Goal: Complete application form: Complete application form

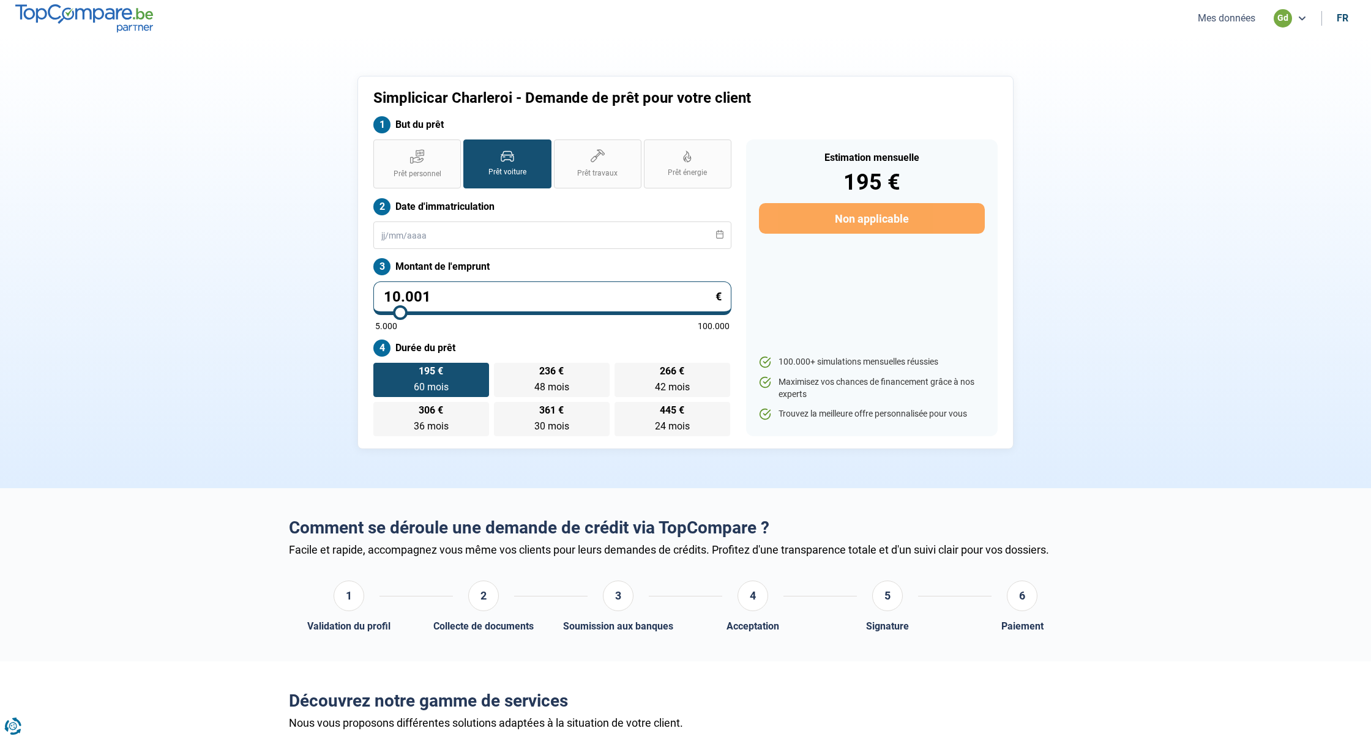
click at [435, 296] on input "10.001" at bounding box center [552, 299] width 358 height 34
type input "1.000"
type input "5000"
type input "100"
type input "5000"
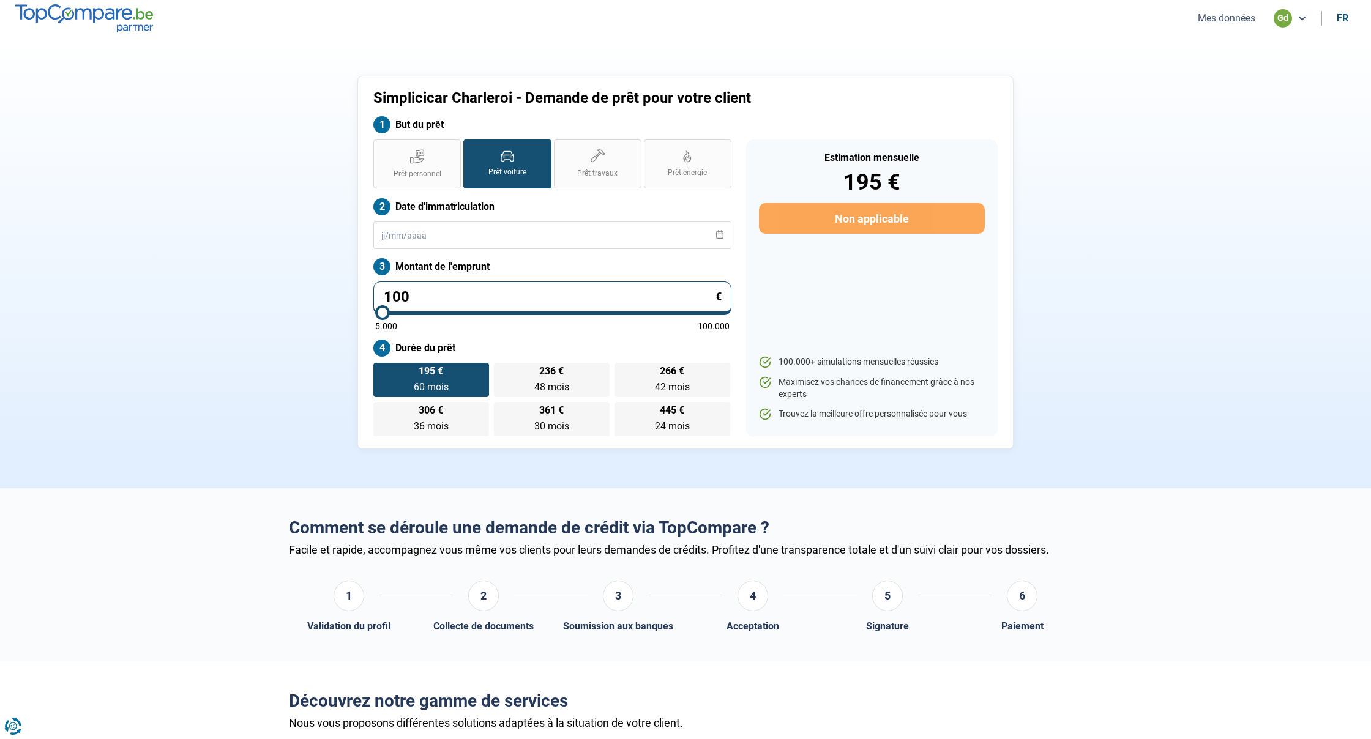
type input "10"
type input "5000"
type input "1"
type input "5000"
type input "0"
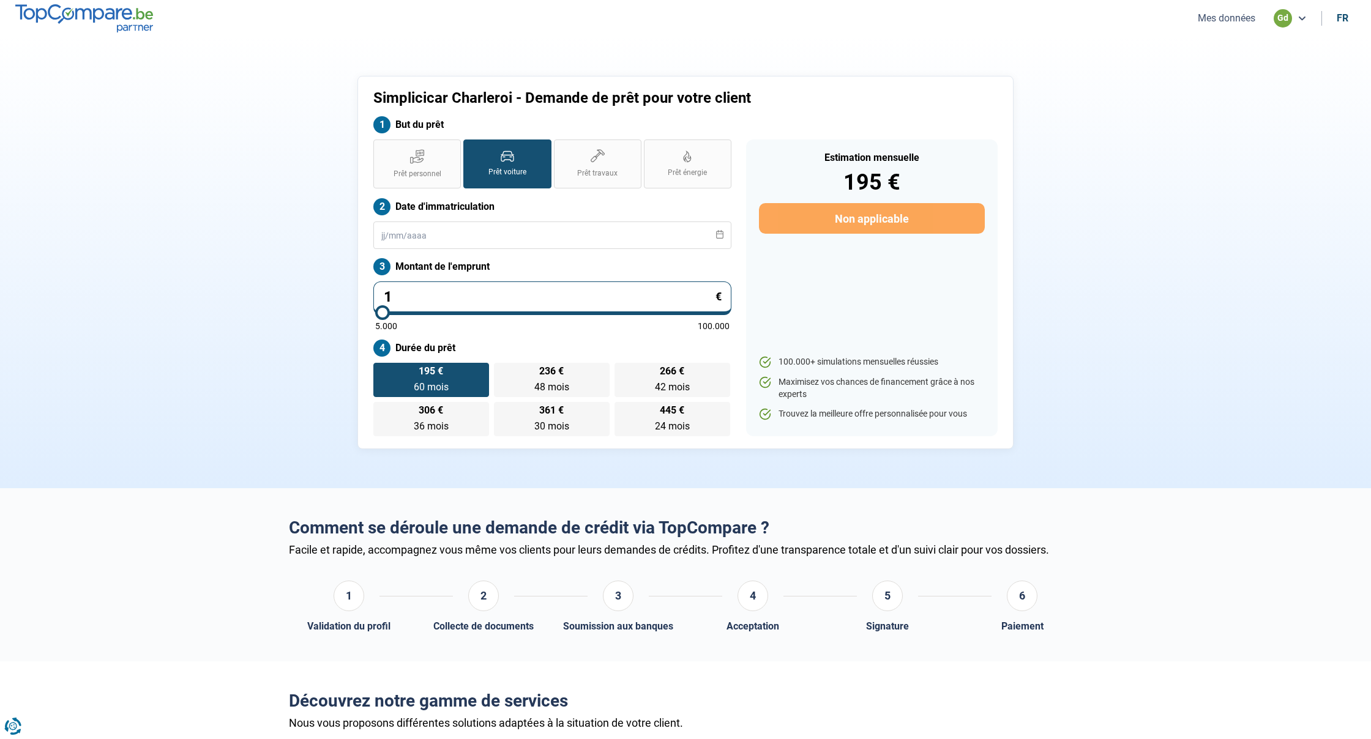
type input "5000"
type input "1"
type input "5000"
type input "14"
type input "5000"
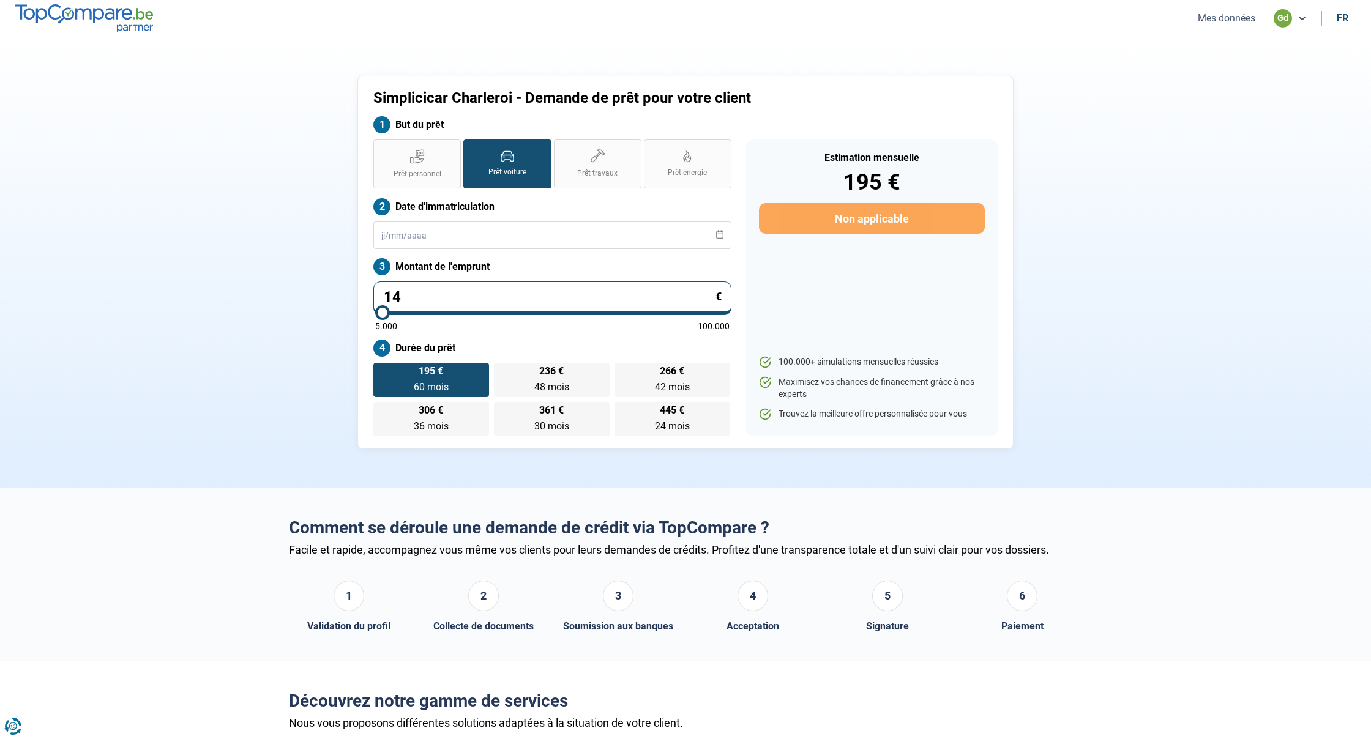
type input "145"
type input "5000"
type input "1.450"
type input "5000"
type input "14.500"
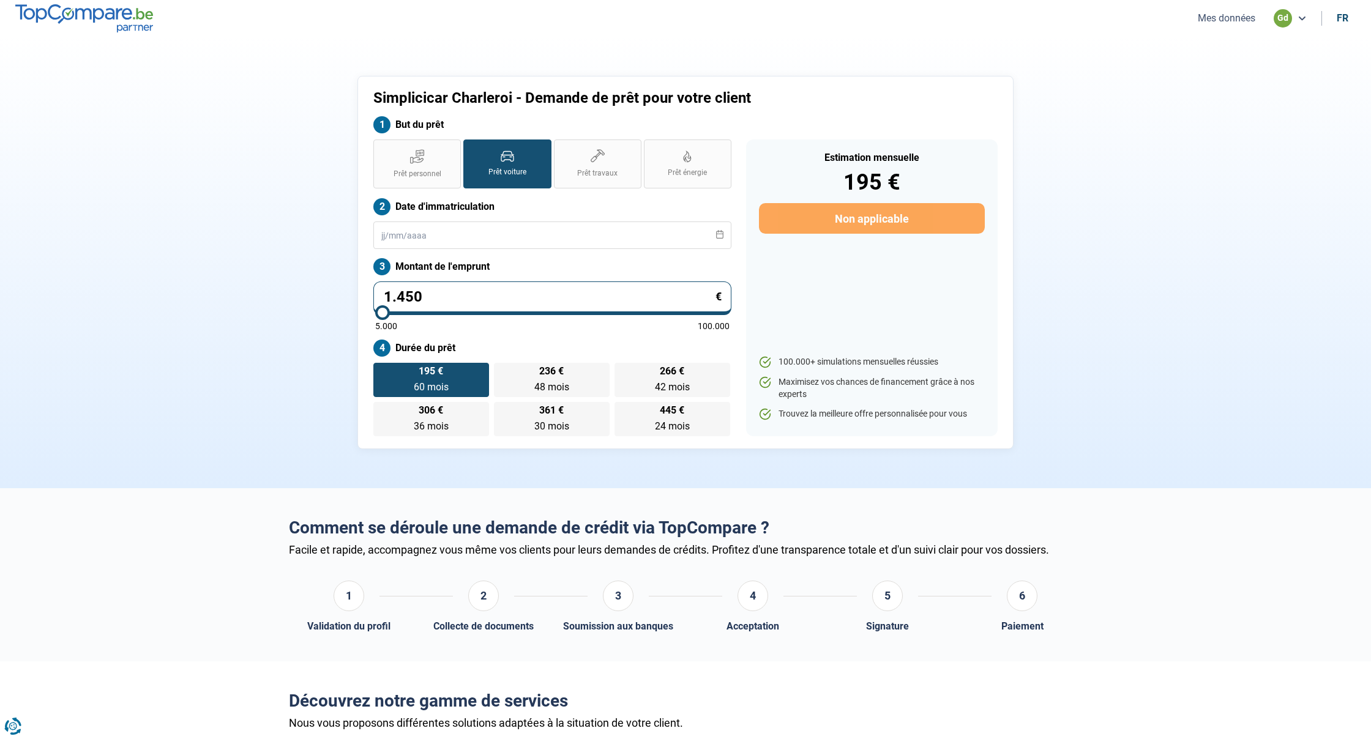
type input "14500"
click at [416, 373] on label "282 € 60 mois 60 mois" at bounding box center [431, 380] width 116 height 34
click at [381, 371] on input "282 € 60 mois 60 mois" at bounding box center [377, 367] width 8 height 8
click at [564, 375] on label "343 € 48 mois 48 mois" at bounding box center [552, 380] width 116 height 34
click at [502, 371] on input "343 € 48 mois 48 mois" at bounding box center [498, 367] width 8 height 8
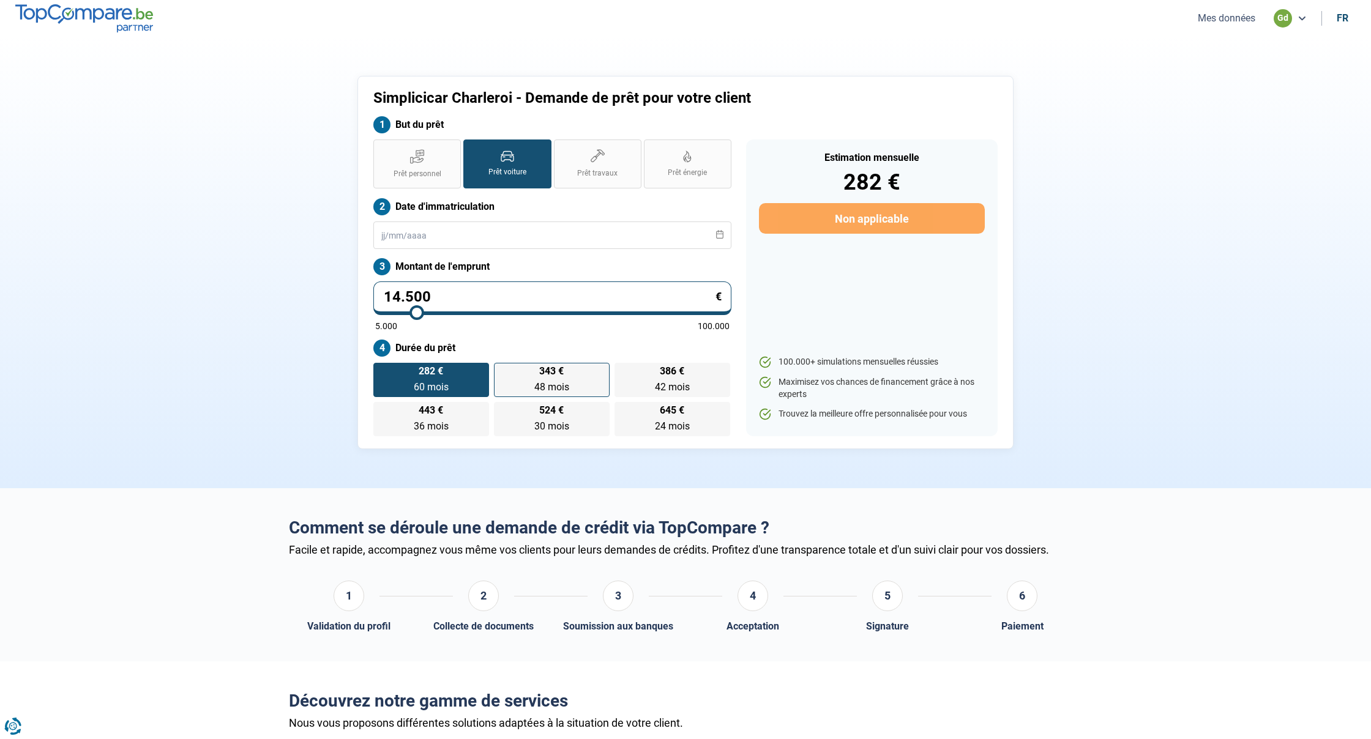
radio input "true"
click at [429, 370] on span "282 €" at bounding box center [431, 372] width 24 height 10
click at [381, 370] on input "282 € 60 mois 60 mois" at bounding box center [377, 367] width 8 height 8
radio input "true"
click at [1222, 18] on button "Mes données" at bounding box center [1226, 18] width 65 height 13
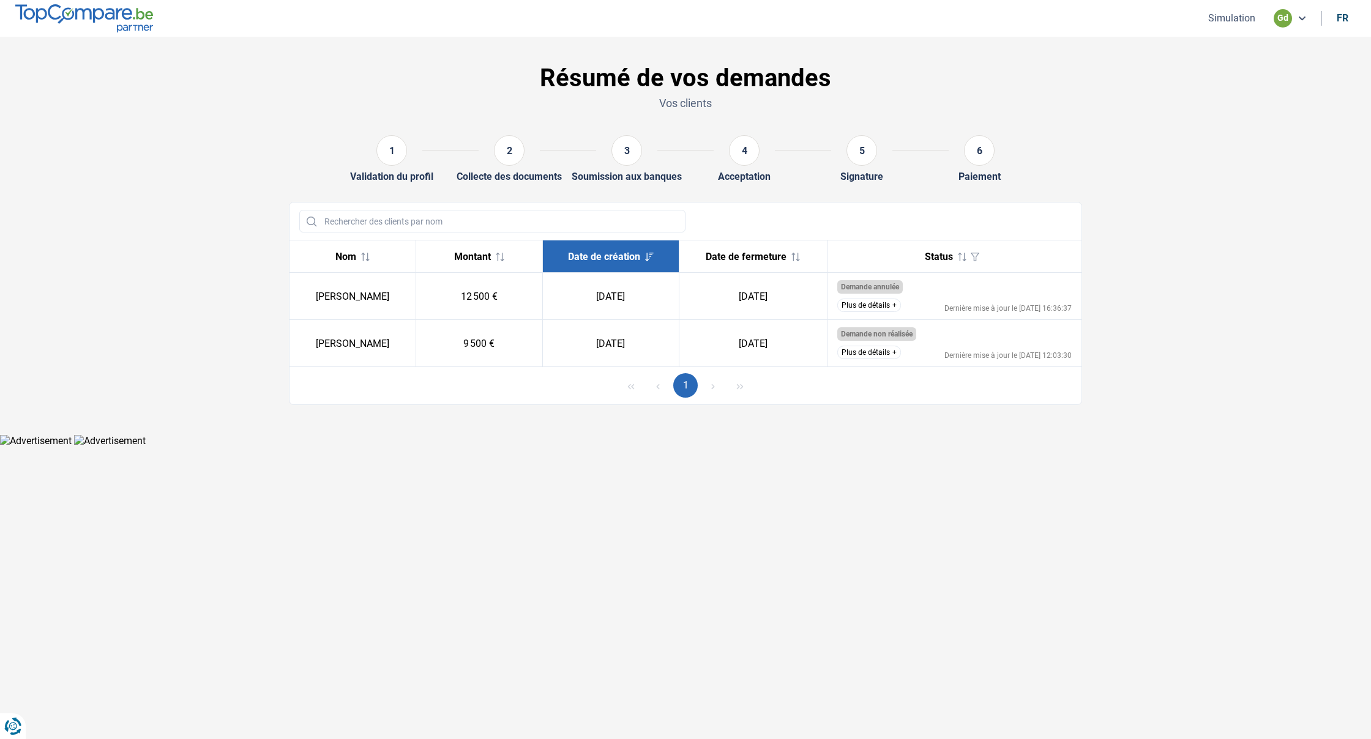
click at [1232, 14] on button "Simulation" at bounding box center [1232, 18] width 54 height 13
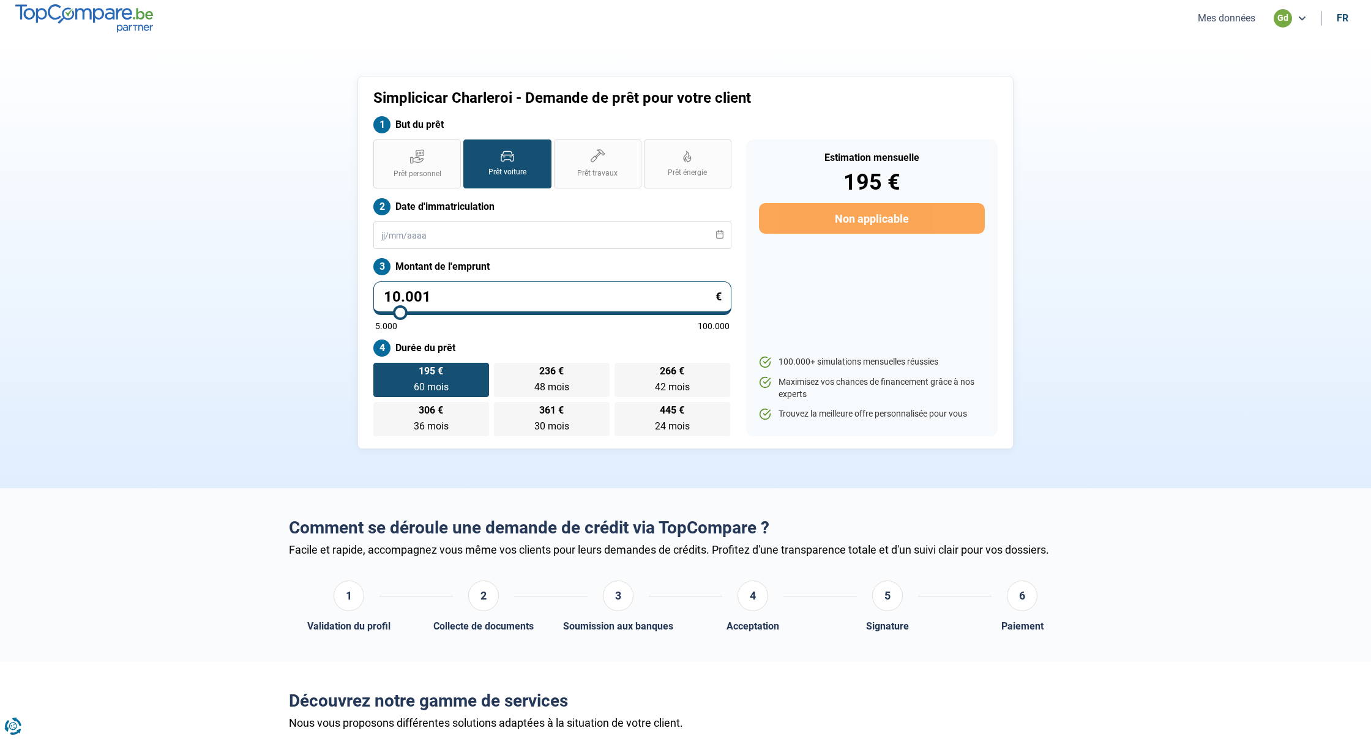
click at [443, 290] on input "10.001" at bounding box center [552, 299] width 358 height 34
type input "1.000"
type input "5000"
type input "100"
type input "5000"
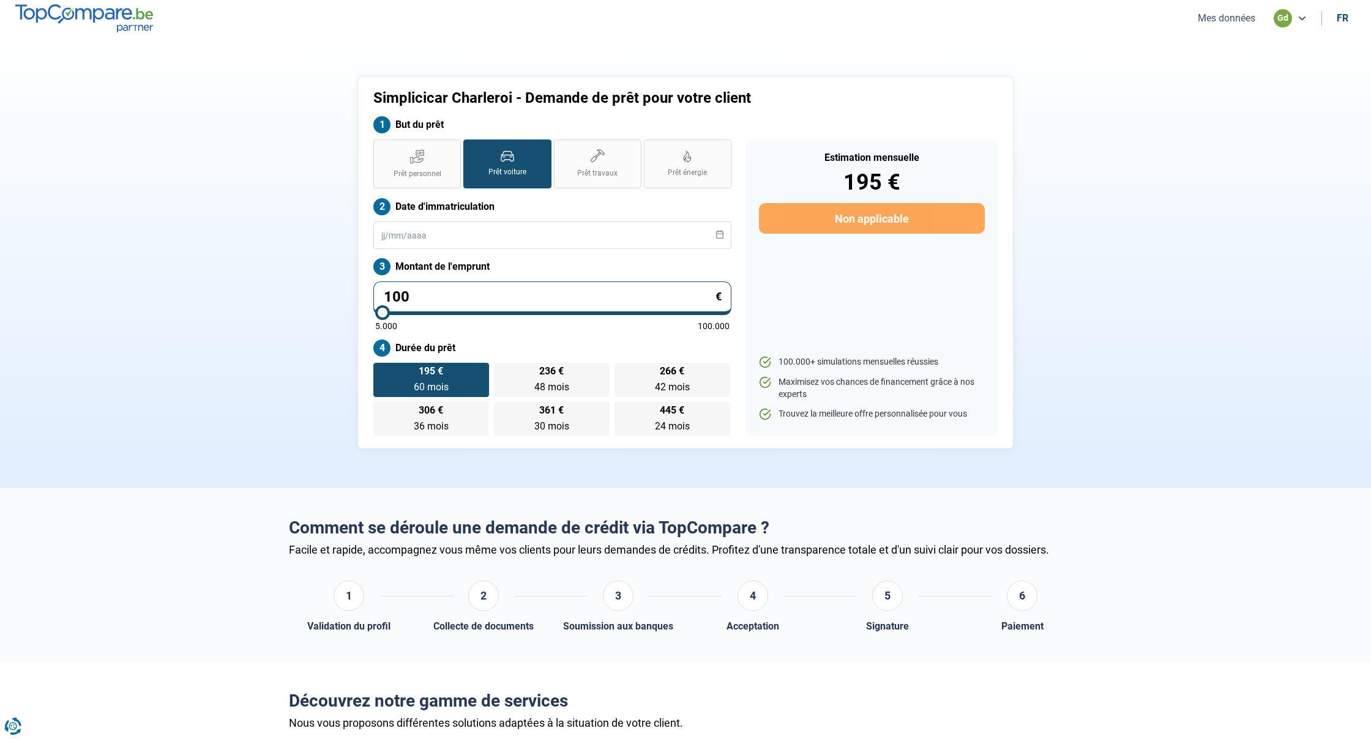
type input "10"
type input "5000"
type input "1"
type input "5000"
type input "0"
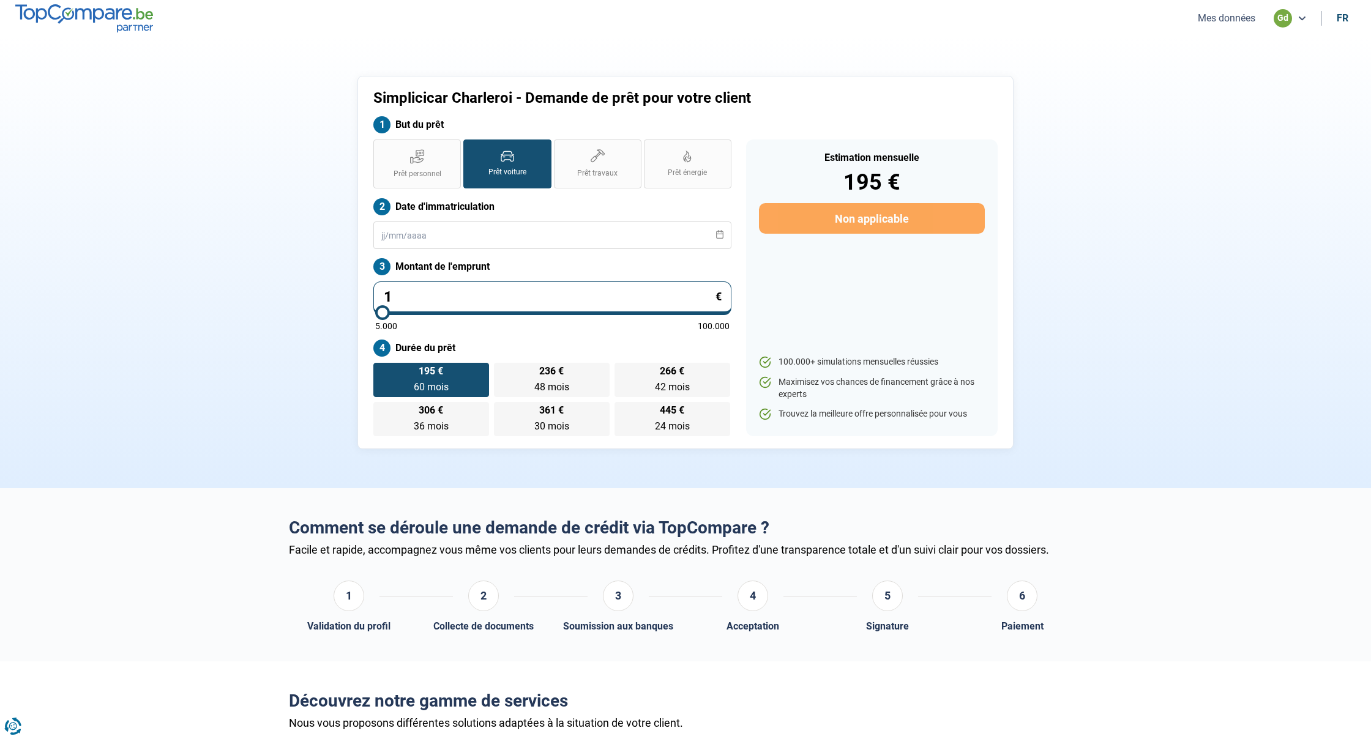
type input "5000"
type input "5.000"
type input "5000"
radio input "true"
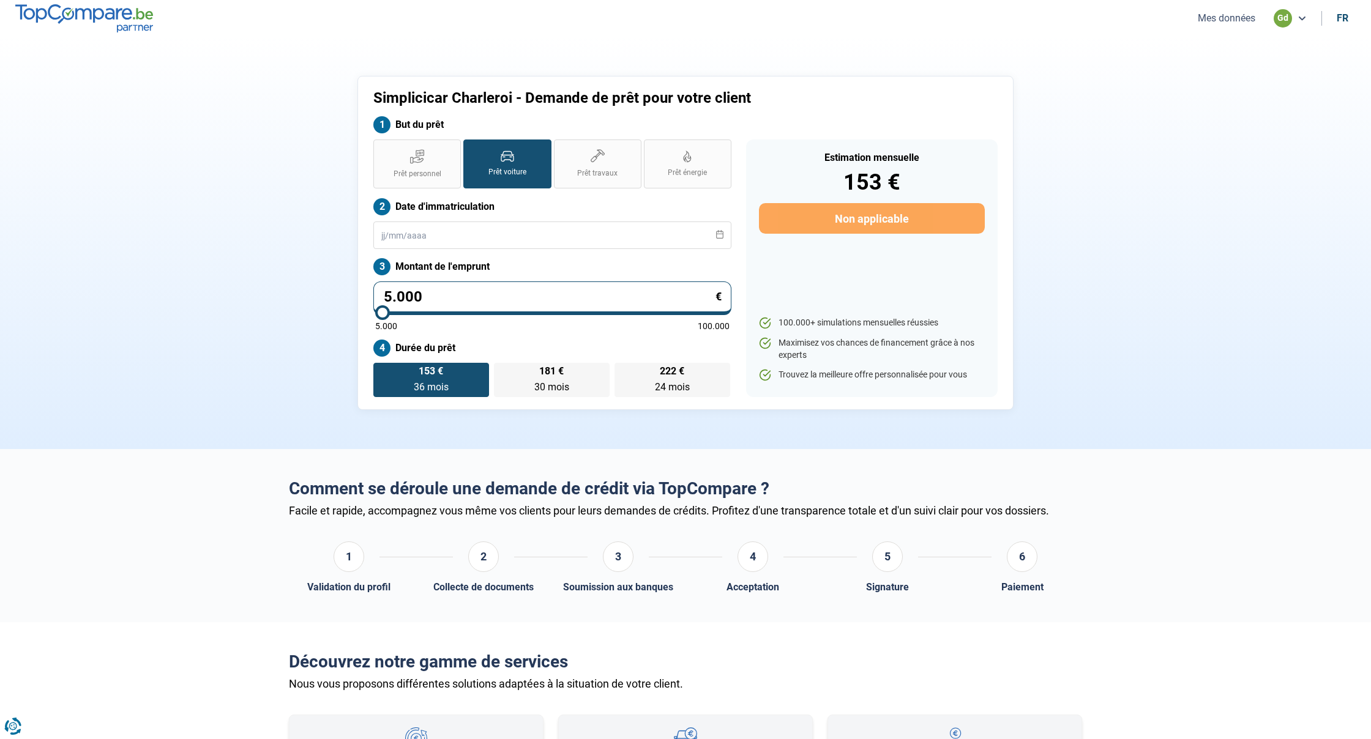
type input "50.001"
type input "50000"
type input "500.014"
type input "100000"
type input "50.001"
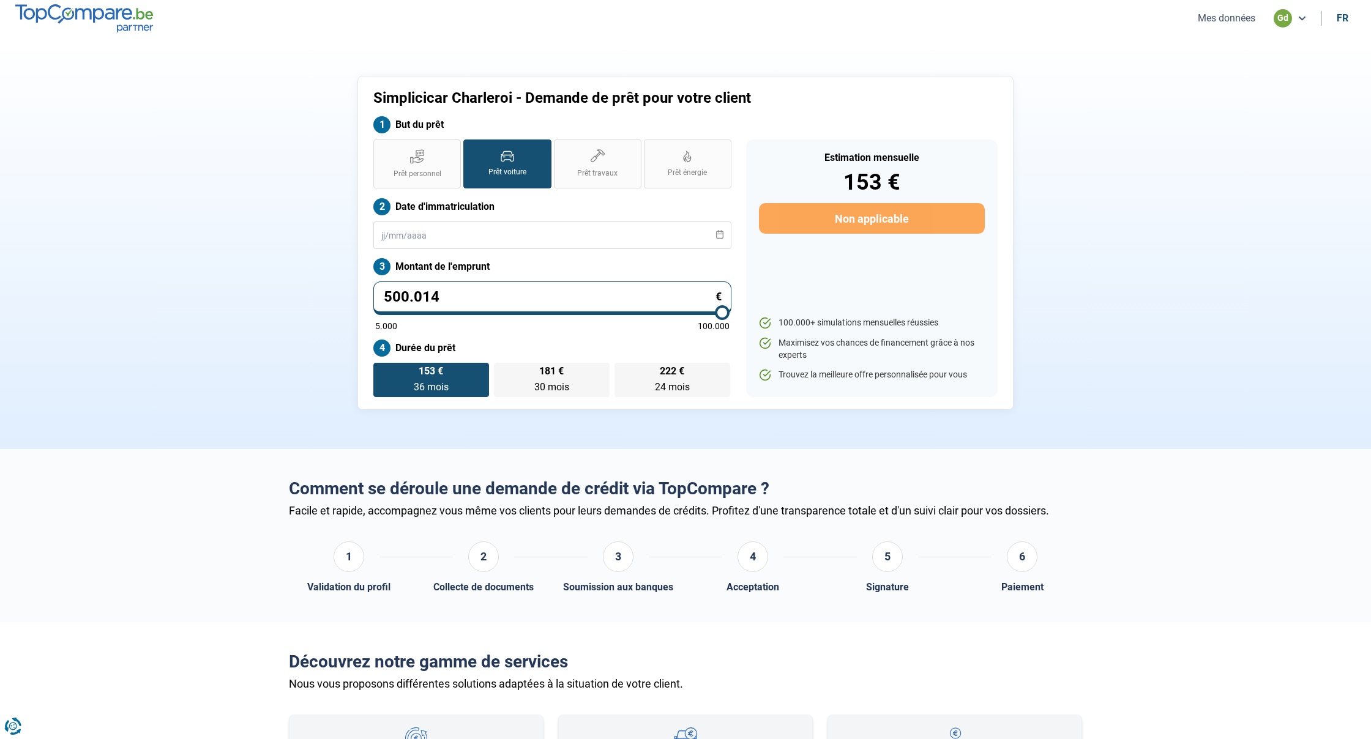
type input "50000"
type input "5.000"
type input "5000"
type input "500"
type input "5000"
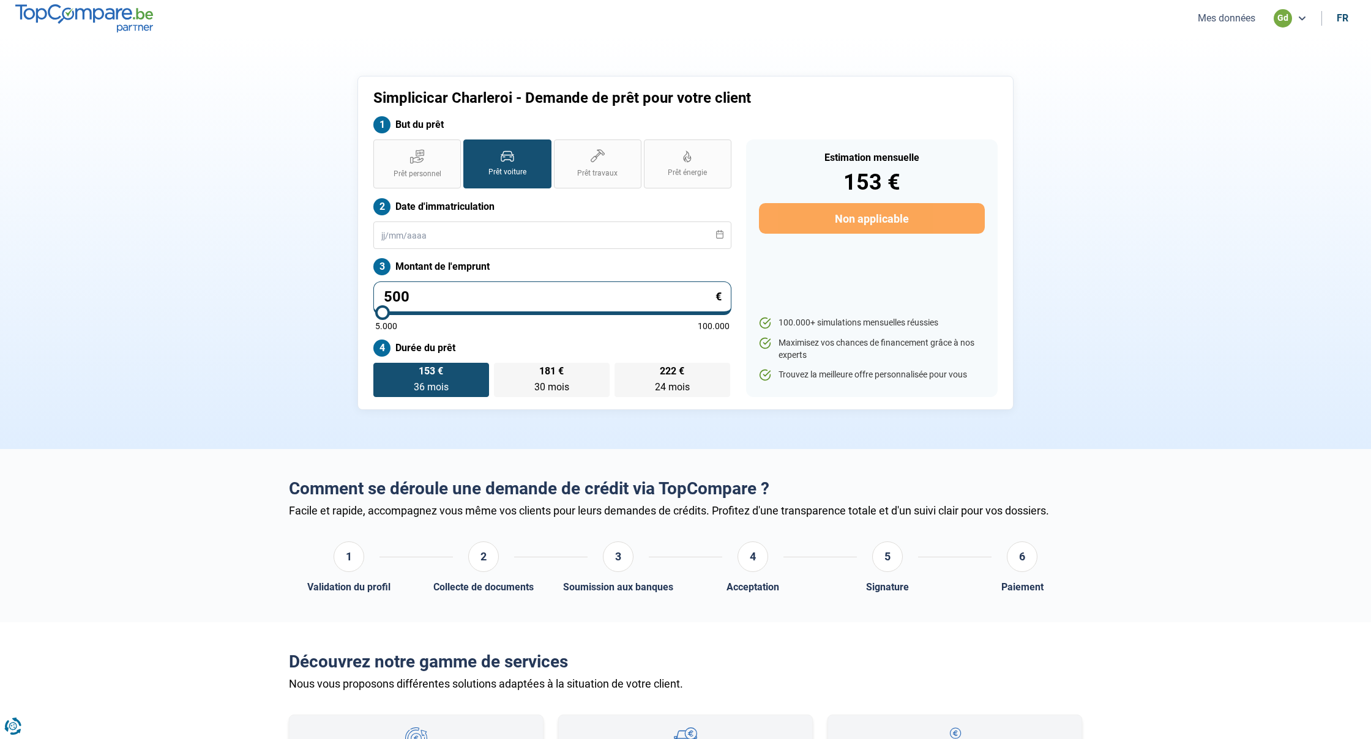
type input "50"
type input "5000"
type input "5"
type input "5000"
type input "0"
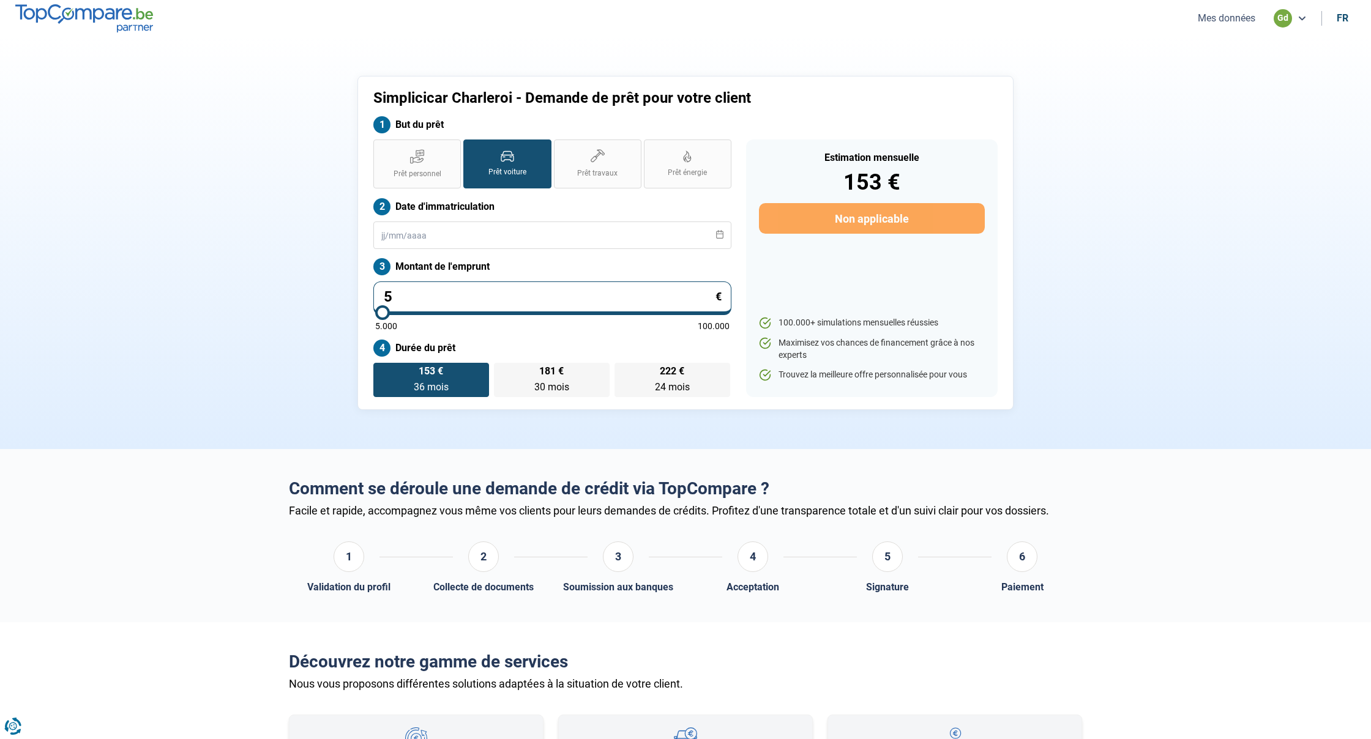
type input "5000"
type input "1"
type input "5000"
type input "14"
type input "5000"
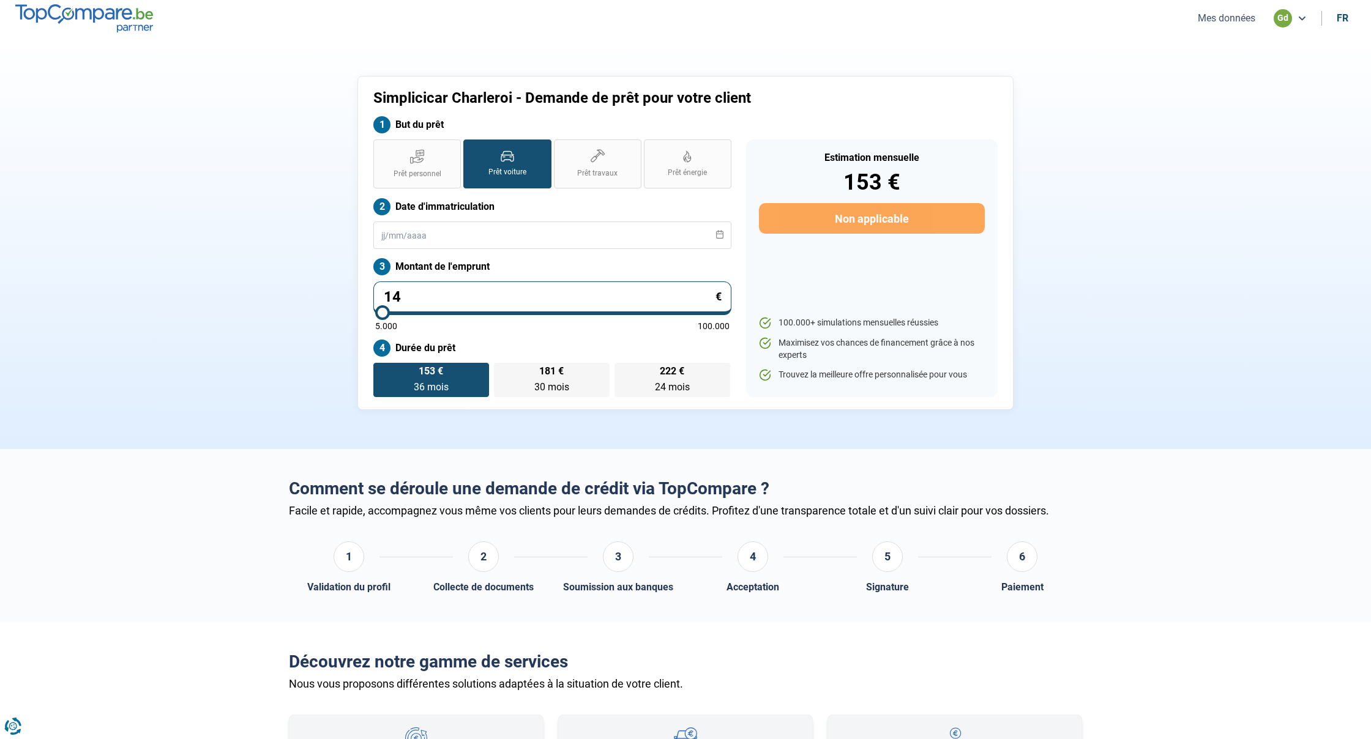
type input "145"
type input "5000"
type input "1.450"
type input "5000"
type input "14.500"
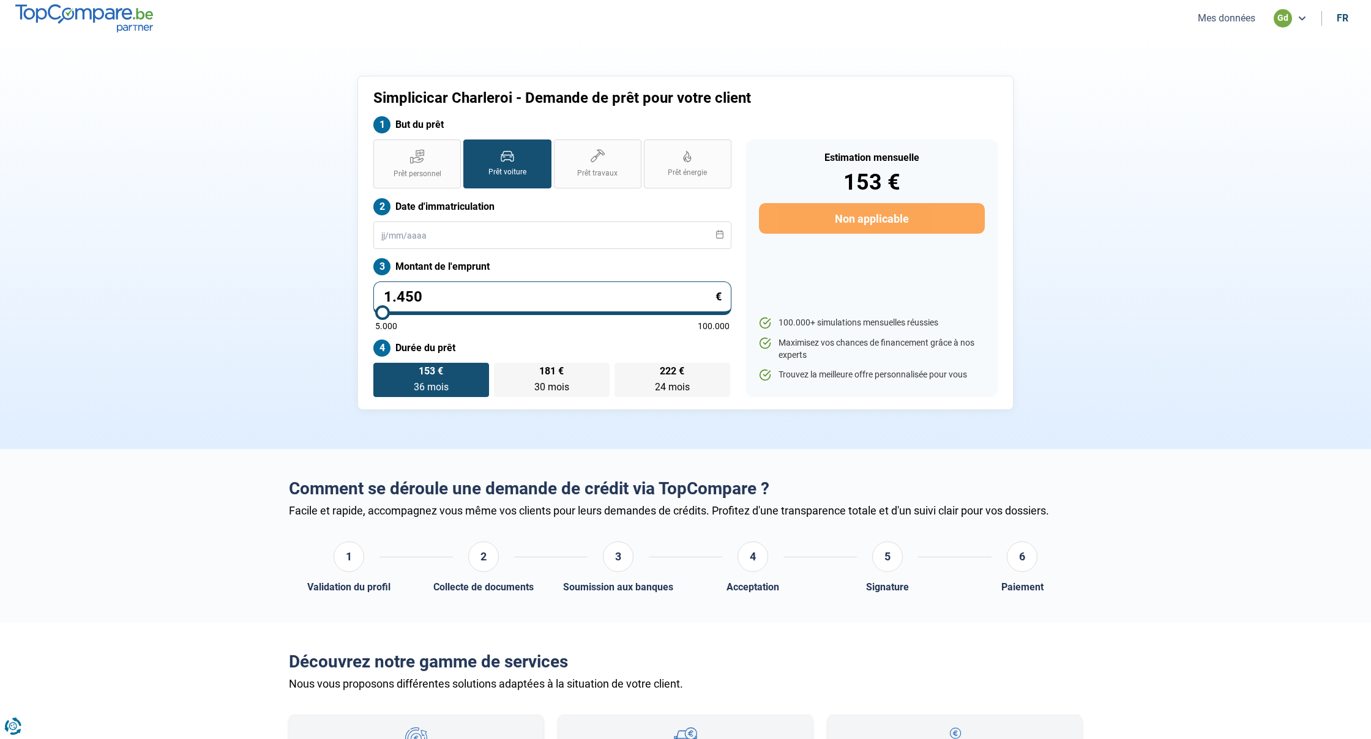
type input "14500"
radio input "false"
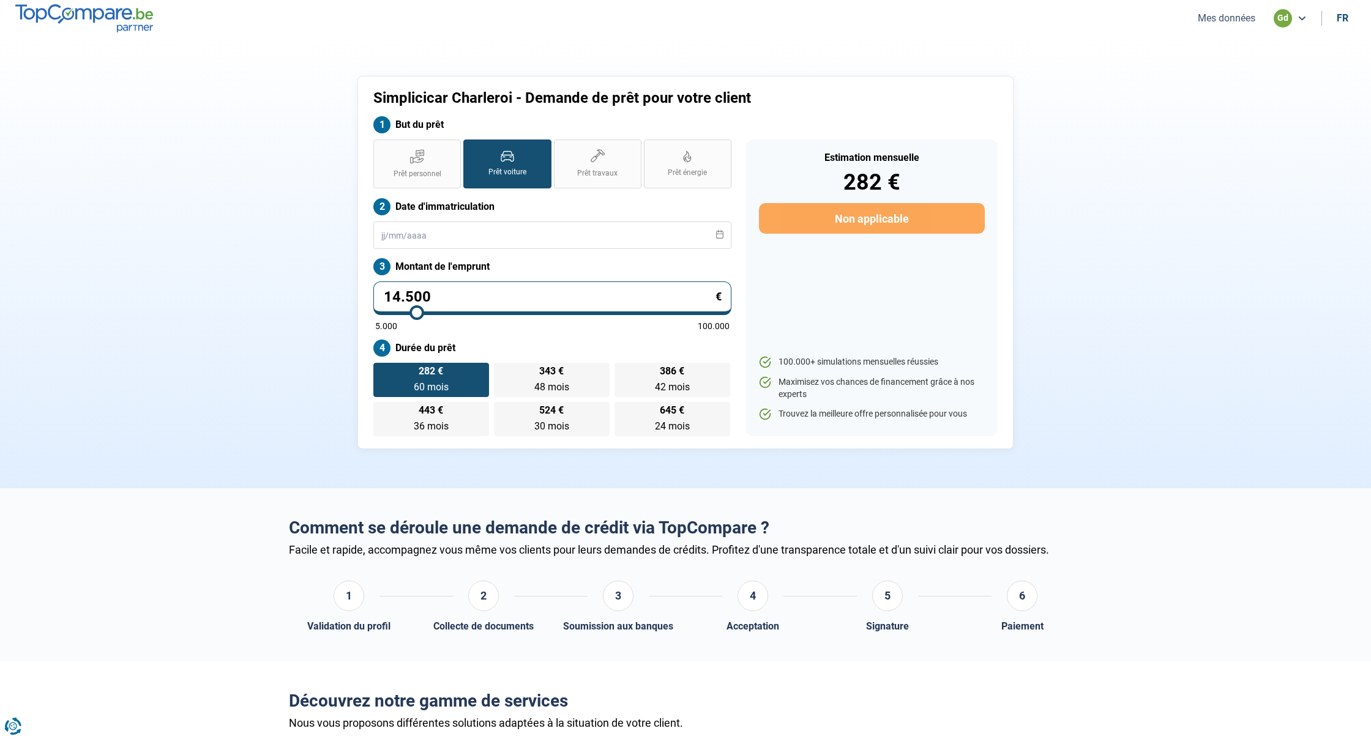
click at [434, 370] on span "282 €" at bounding box center [431, 372] width 24 height 10
click at [381, 370] on input "282 € 60 mois 60 mois" at bounding box center [377, 367] width 8 height 8
click at [379, 233] on input "text" at bounding box center [552, 236] width 358 height 28
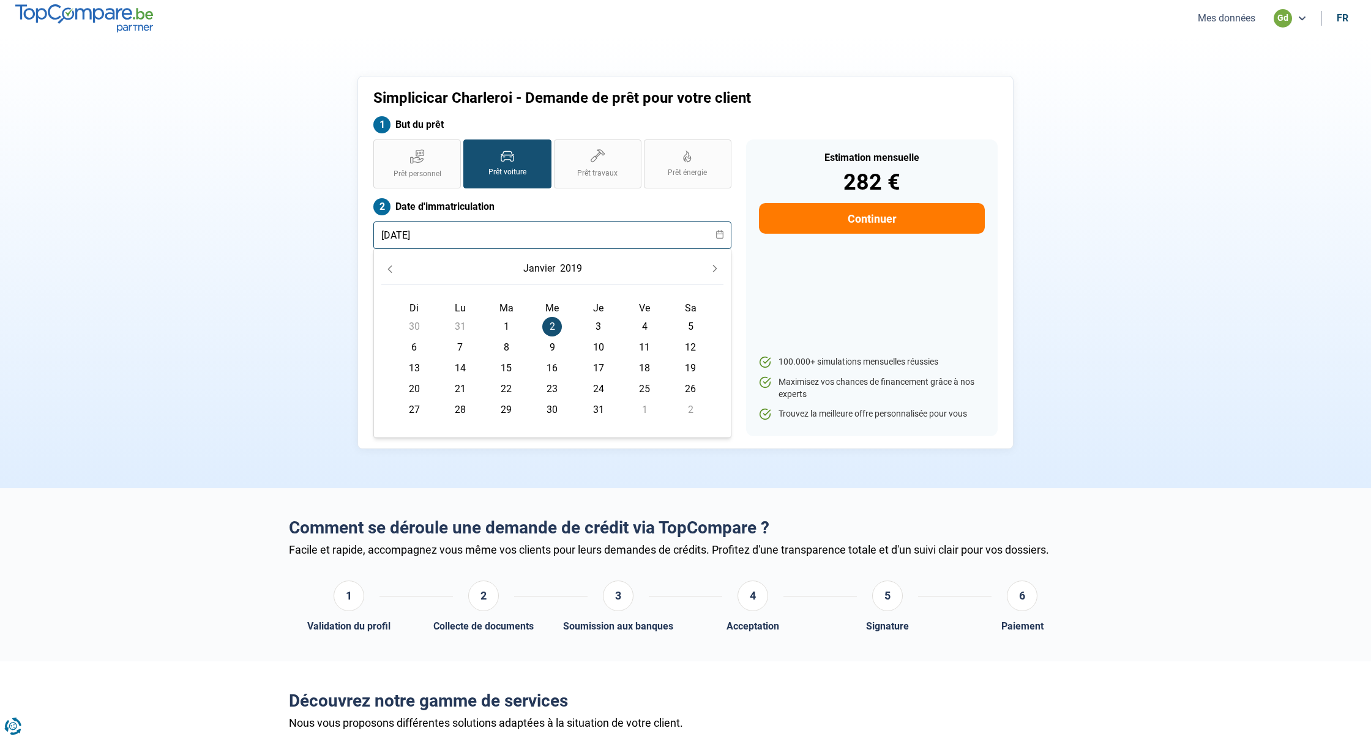
type input "02/01/2019"
click at [329, 236] on div "Simplicicar Charleroi - Demande de prêt pour votre client But du prêt Prêt pers…" at bounding box center [686, 262] width 808 height 373
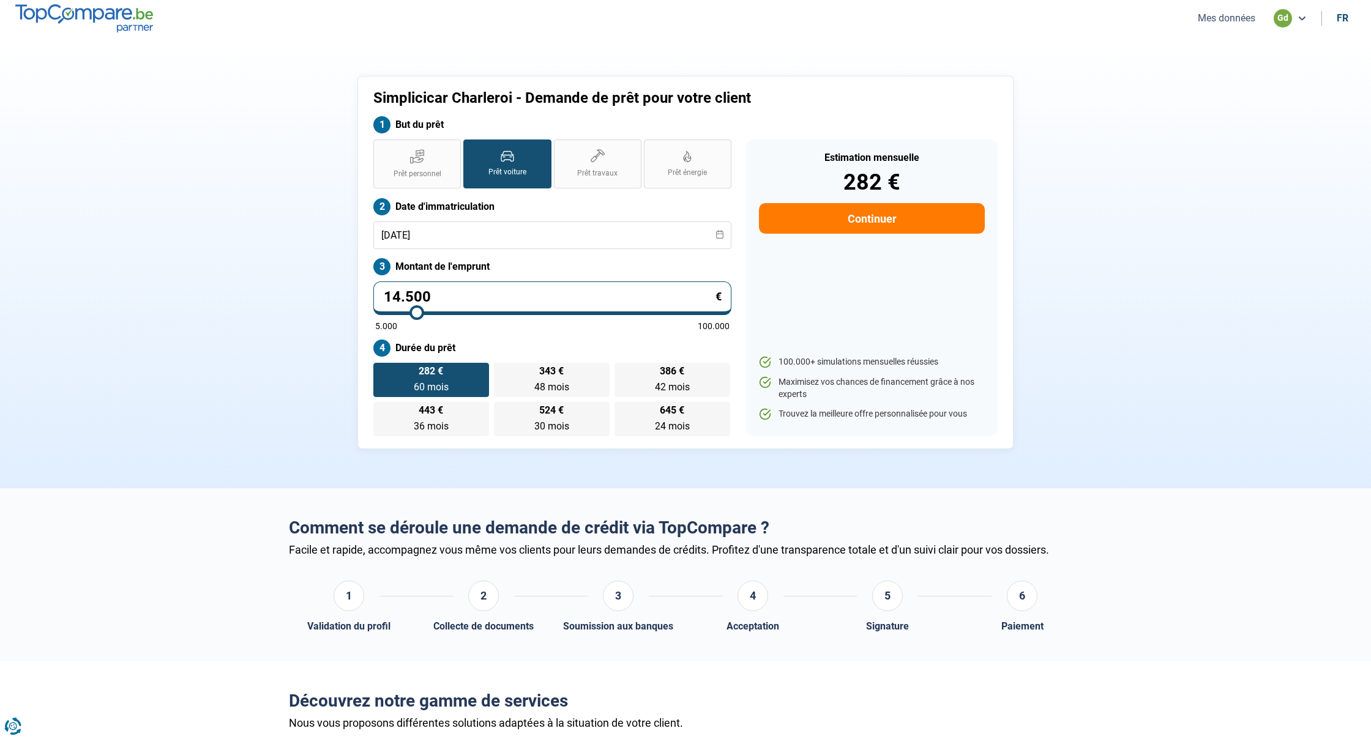
click at [843, 208] on button "Continuer" at bounding box center [872, 218] width 226 height 31
select select "32"
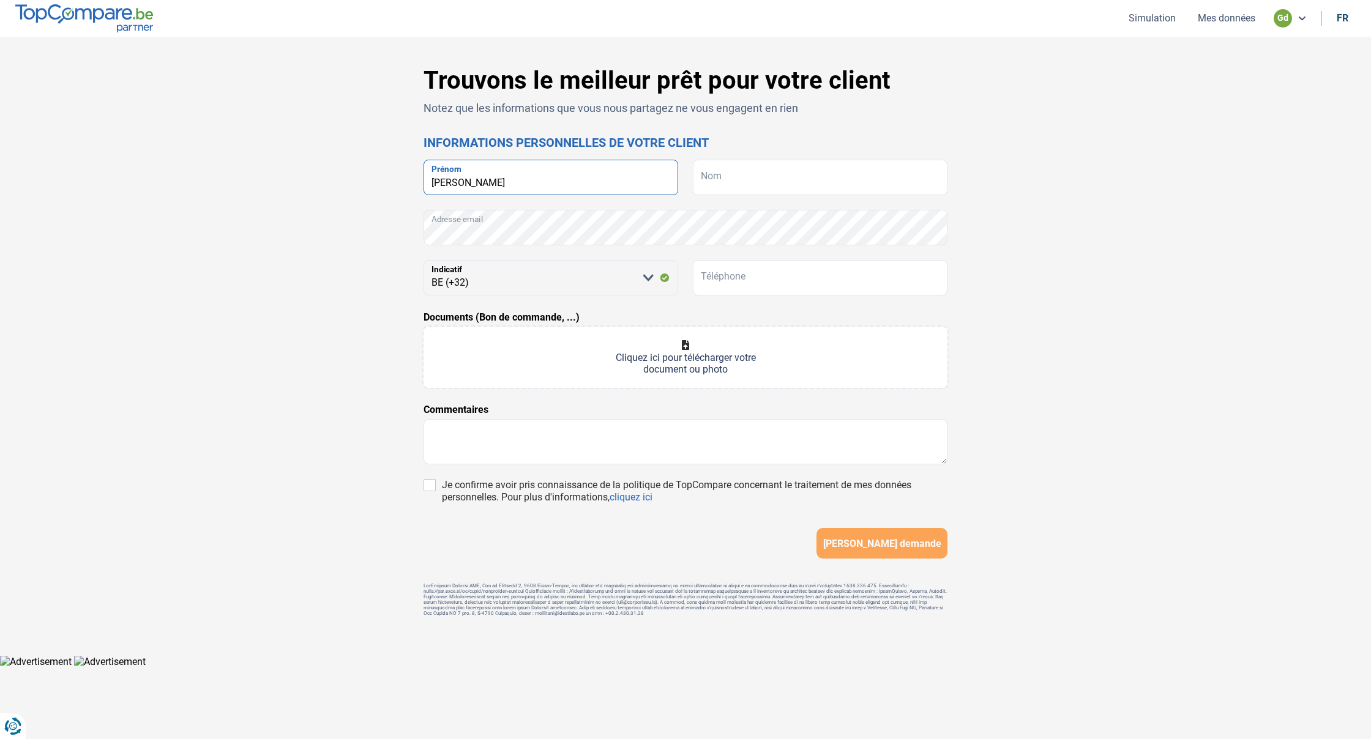
type input "Maxime Emile"
type input "Herremans"
type input "0493817716"
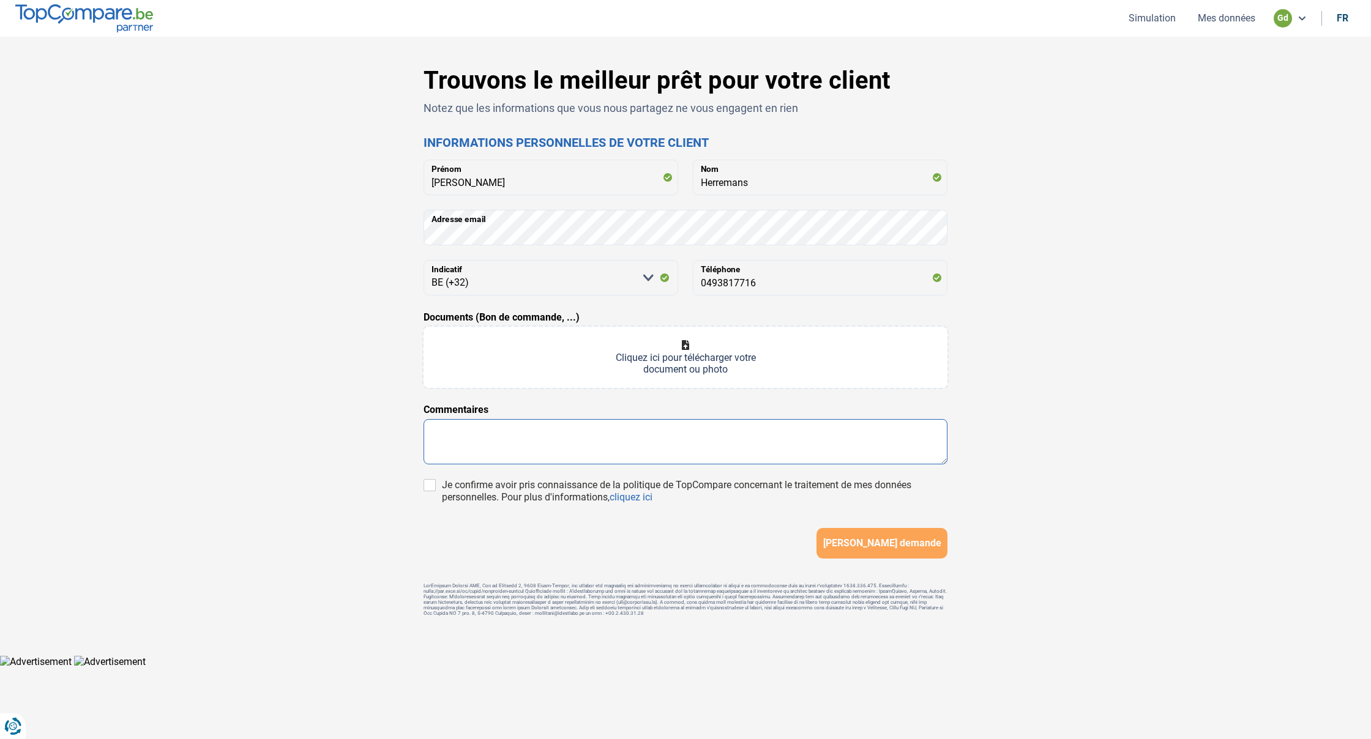
click at [501, 435] on textarea at bounding box center [686, 441] width 524 height 45
click at [430, 486] on input "Je confirme avoir pris connaissance de la politique de TopCompare concernant le…" at bounding box center [430, 485] width 12 height 12
checkbox input "true"
click at [665, 357] on input "Documents (Bon de commande, ...)" at bounding box center [686, 357] width 524 height 61
click at [653, 349] on input "Documents (Bon de commande, ...)" at bounding box center [686, 357] width 524 height 61
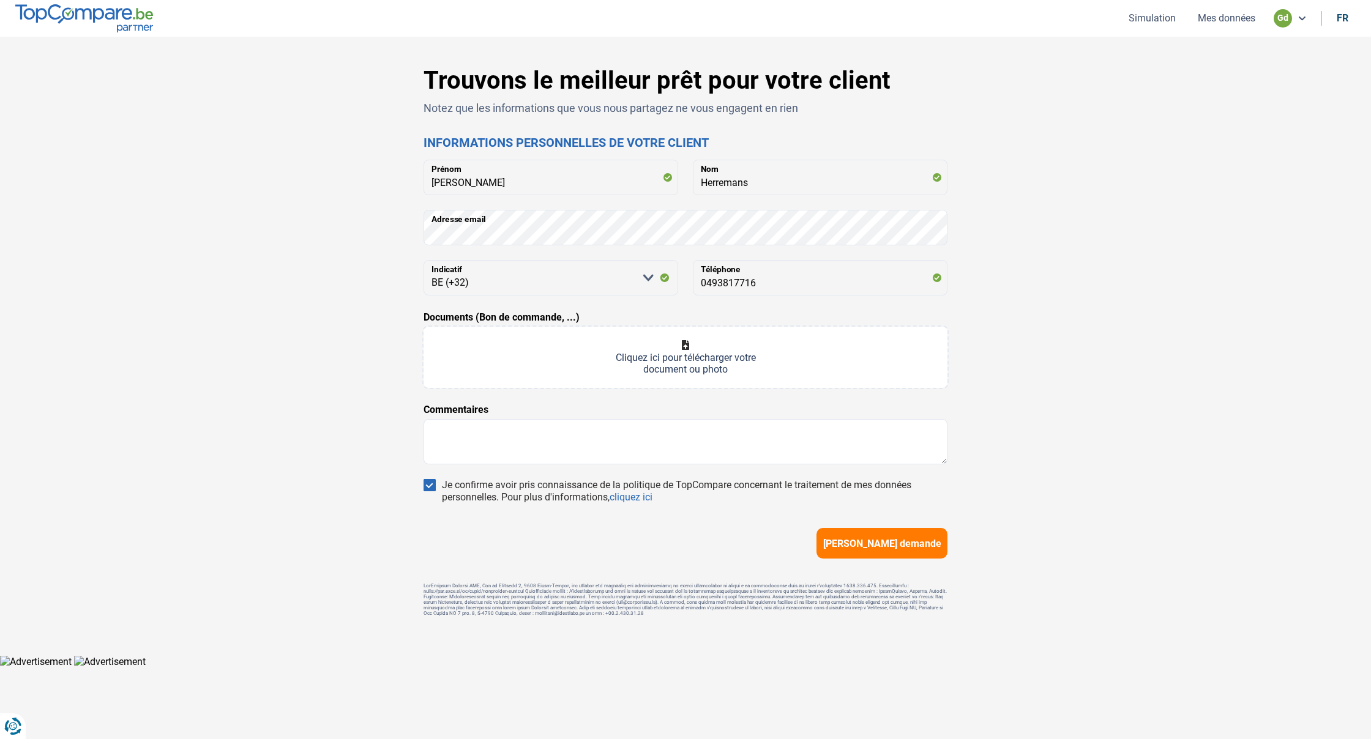
click at [695, 356] on input "Documents (Bon de commande, ...)" at bounding box center [686, 357] width 524 height 61
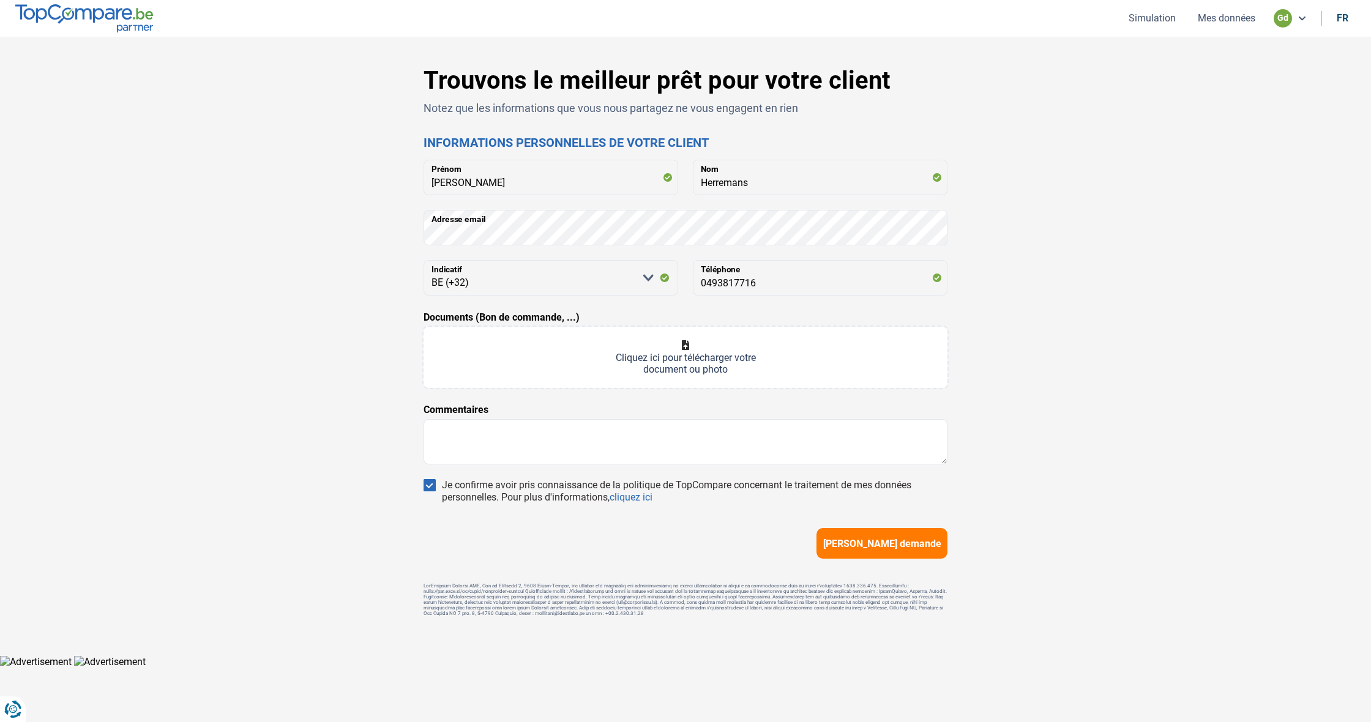
click at [664, 352] on input "Documents (Bon de commande, ...)" at bounding box center [686, 357] width 524 height 61
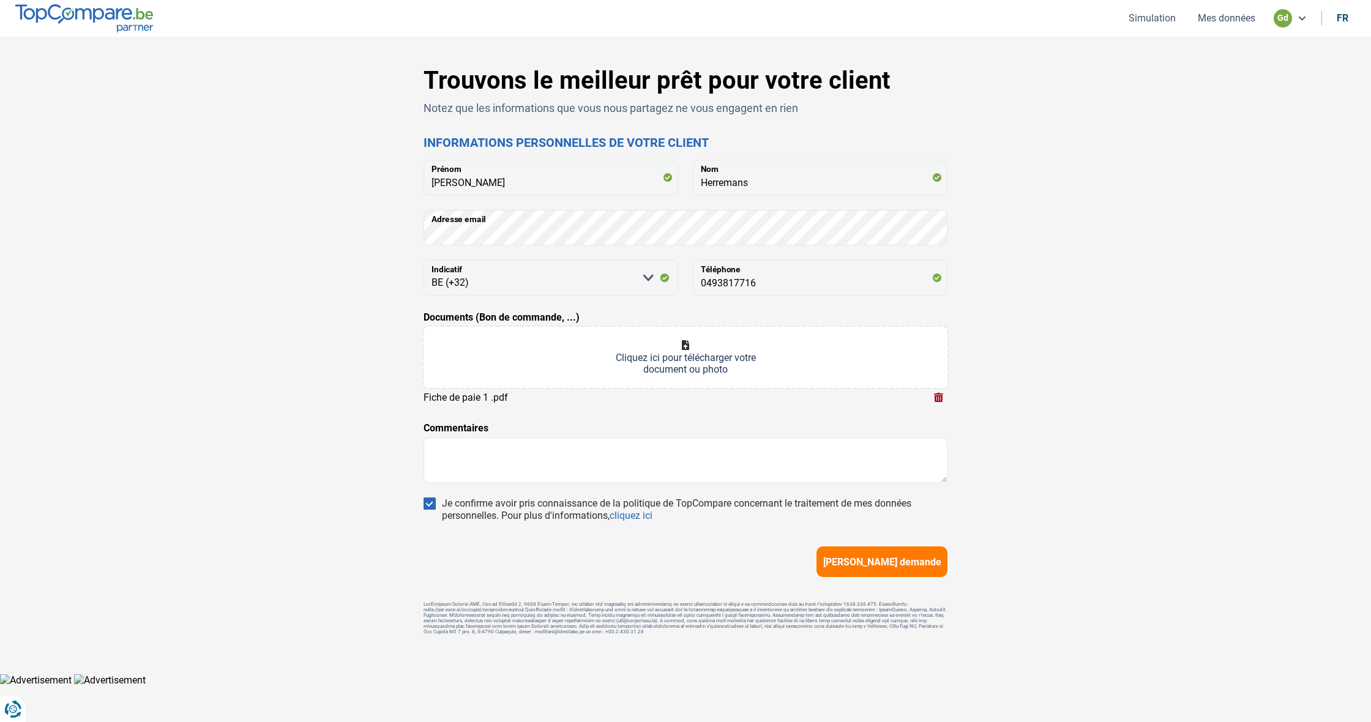
click at [690, 355] on input "Documents (Bon de commande, ...)" at bounding box center [686, 357] width 524 height 61
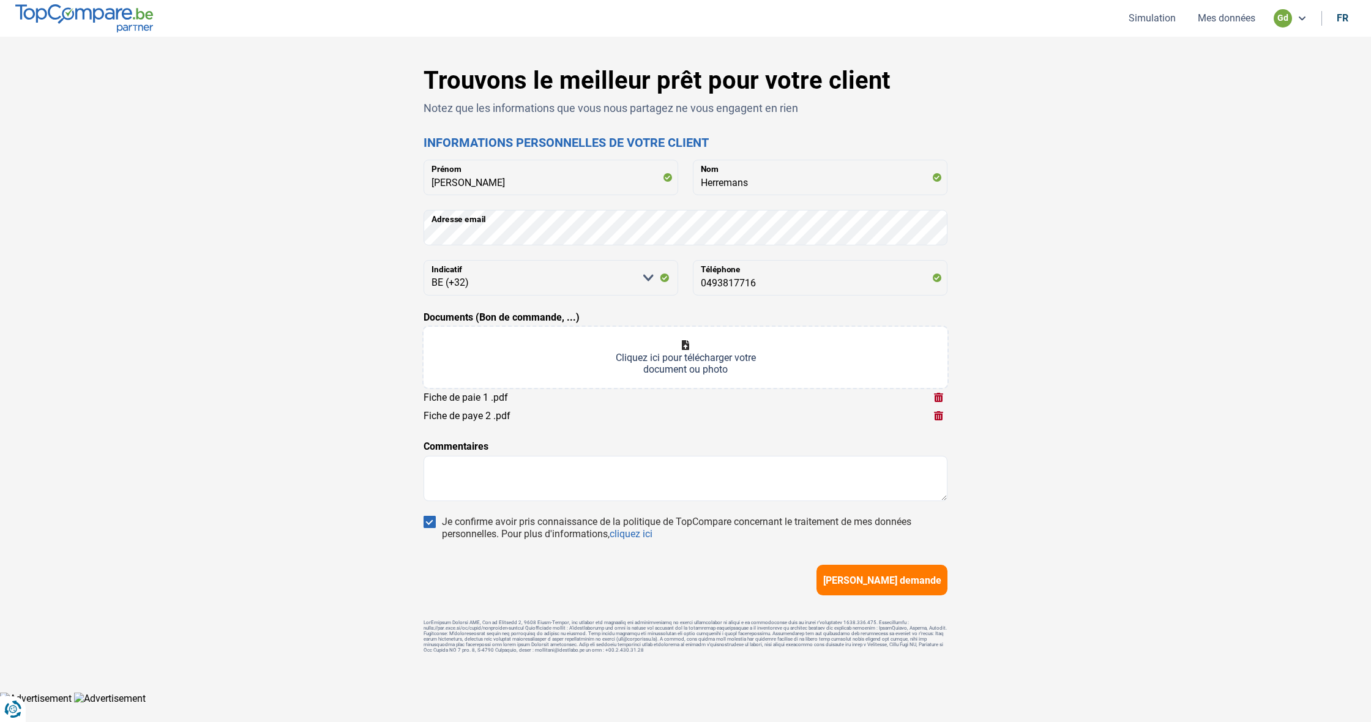
click at [701, 348] on input "Documents (Bon de commande, ...)" at bounding box center [686, 357] width 524 height 61
type input "C:\fakepath\Fiche de paye 3 .pdf"
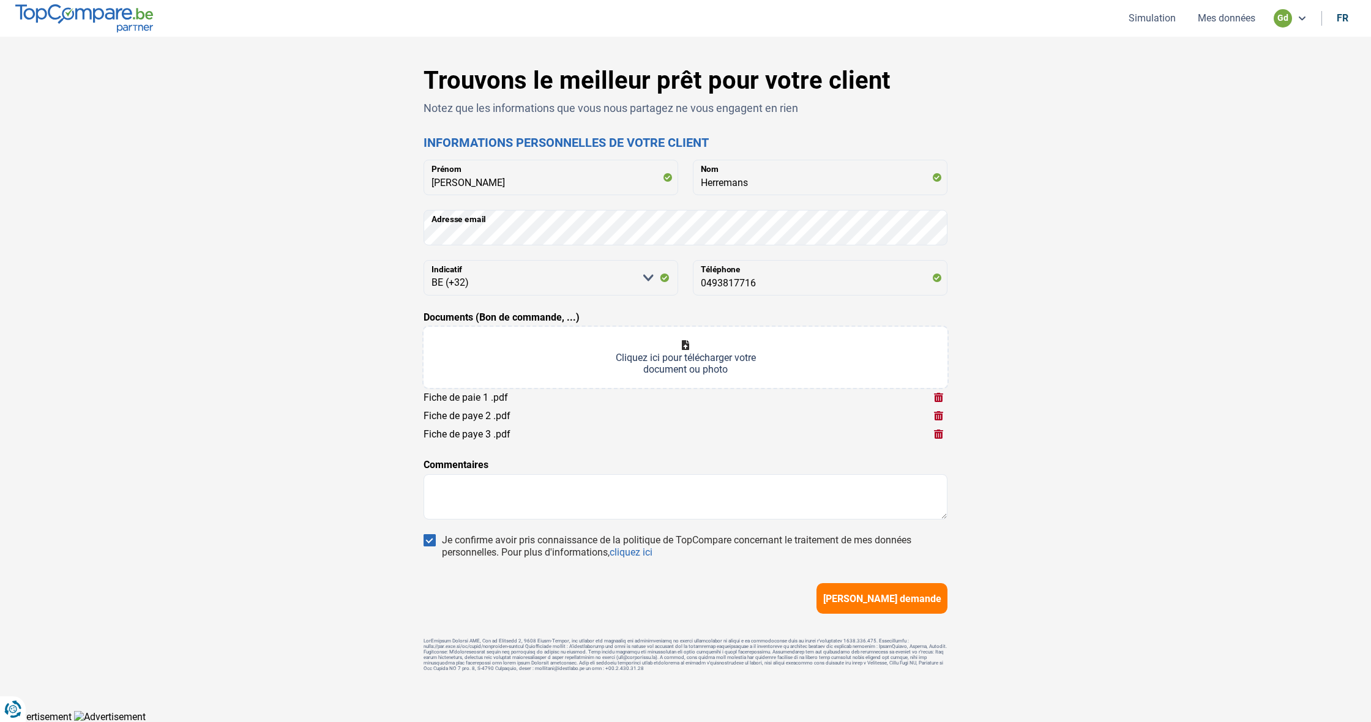
click at [875, 602] on span "Soumettre demande" at bounding box center [882, 599] width 118 height 12
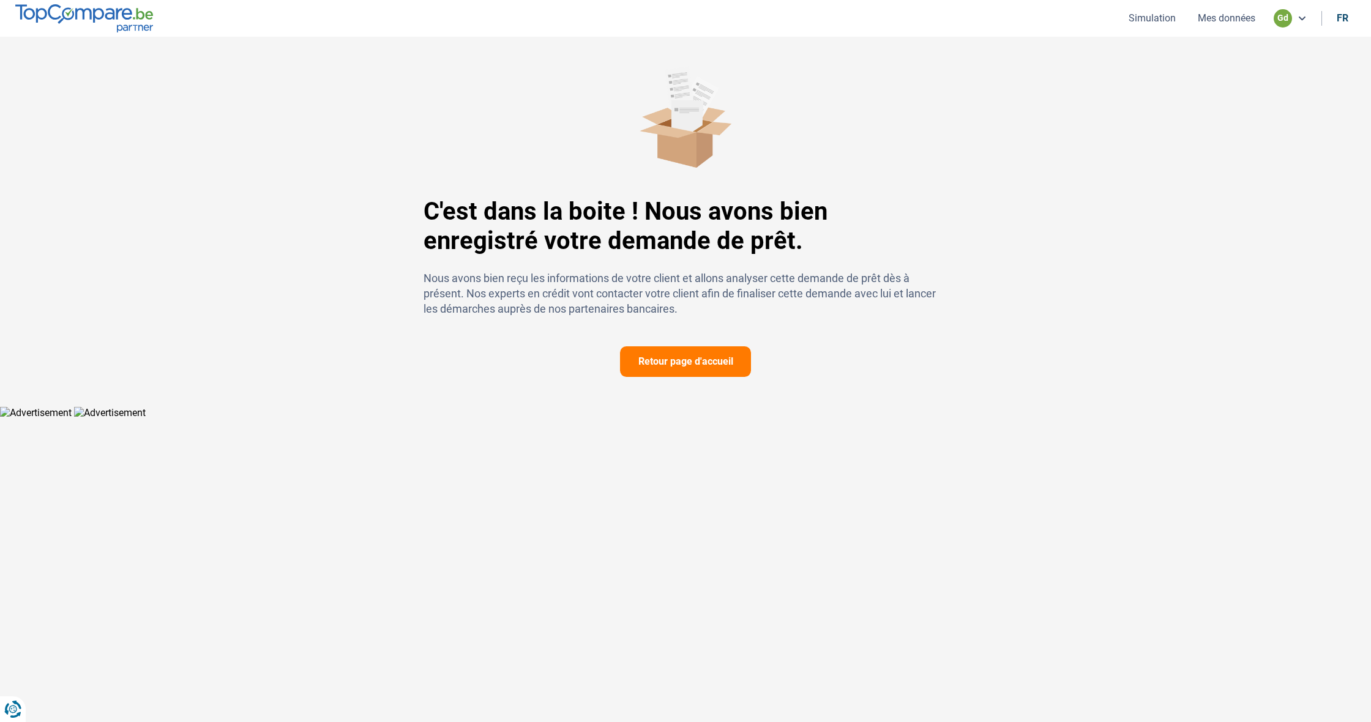
click at [695, 357] on button "Retour page d'accueil" at bounding box center [685, 361] width 131 height 31
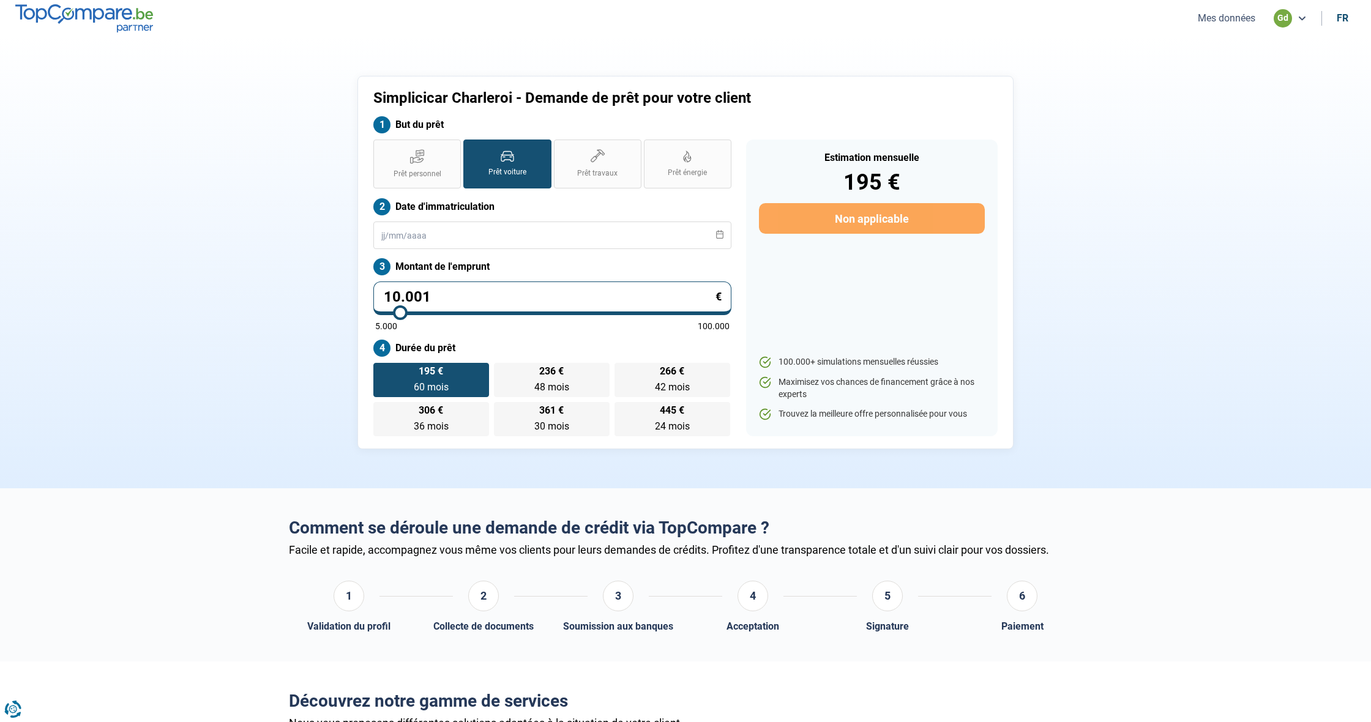
click at [1221, 18] on button "Mes données" at bounding box center [1226, 18] width 65 height 13
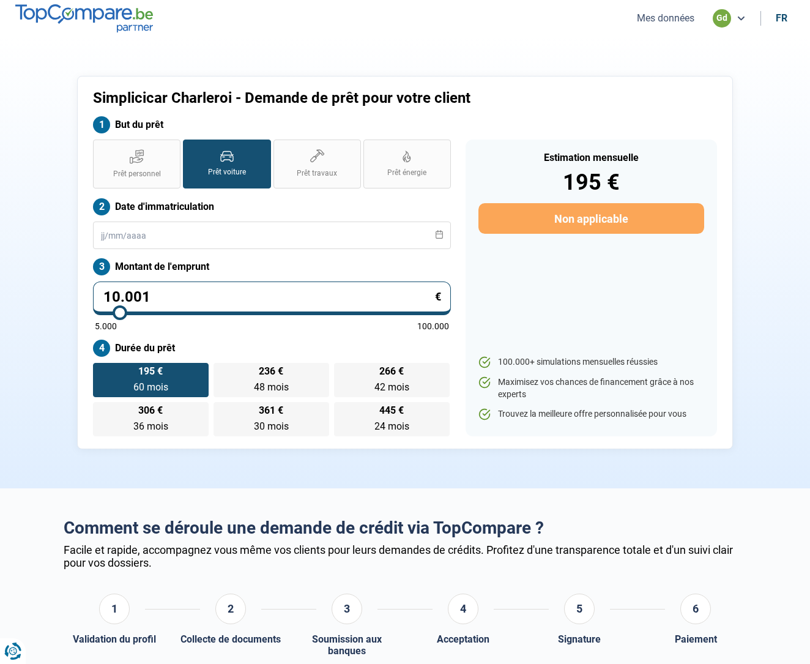
click at [673, 18] on button "Mes données" at bounding box center [666, 18] width 65 height 13
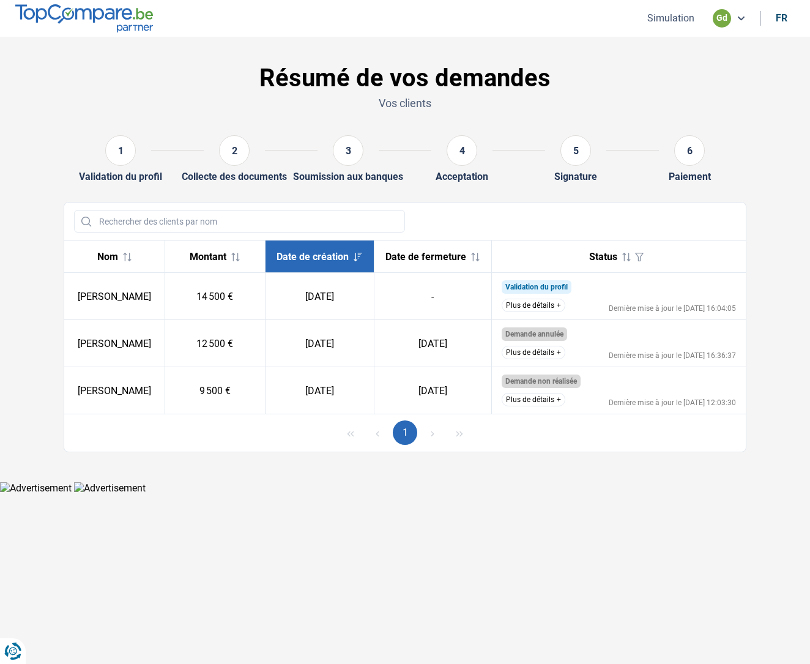
click at [545, 308] on button "Plus de détails" at bounding box center [534, 305] width 64 height 13
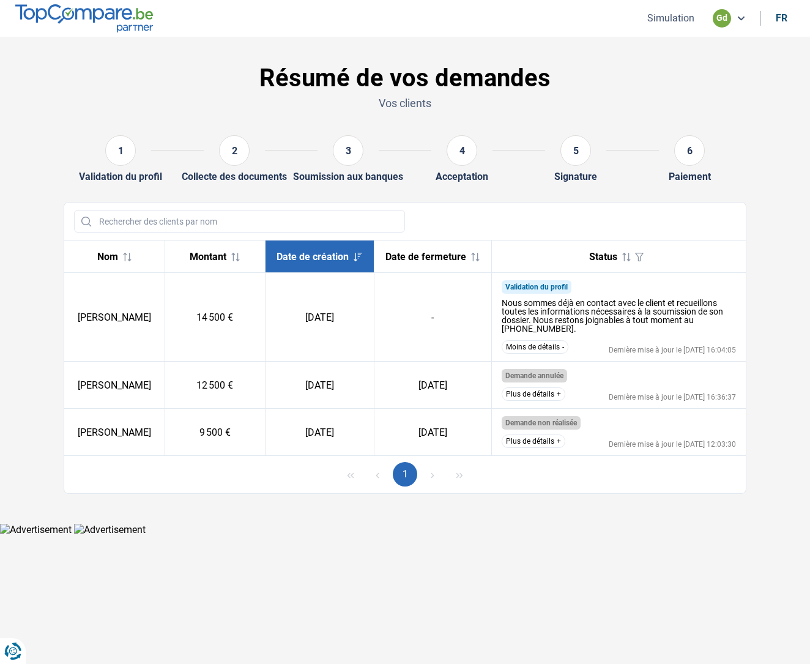
click at [541, 398] on button "Plus de détails" at bounding box center [534, 393] width 64 height 13
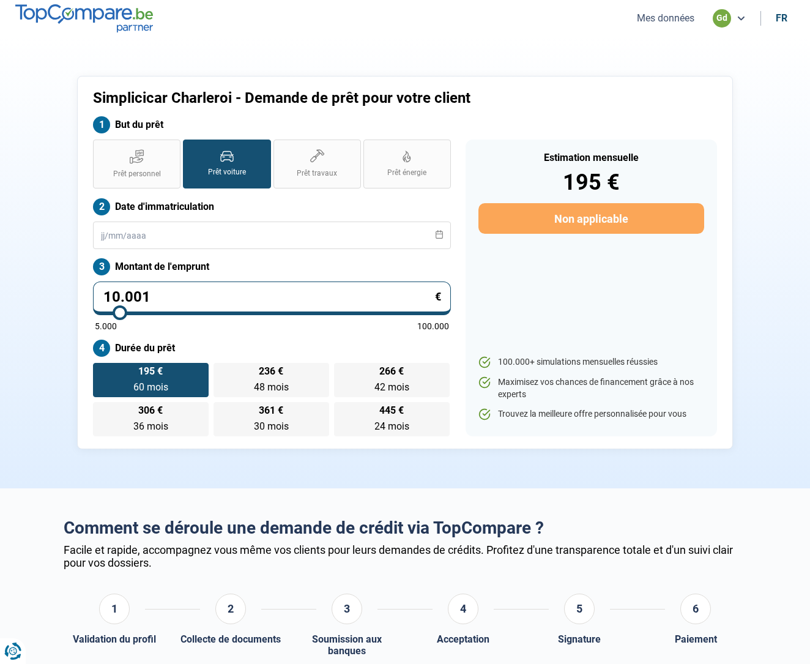
click at [665, 17] on button "Mes données" at bounding box center [666, 18] width 65 height 13
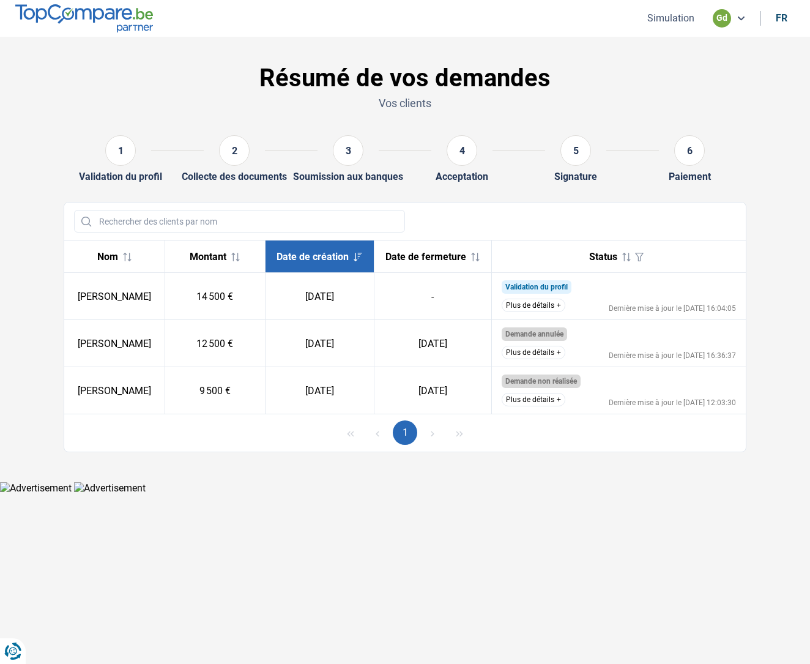
click at [526, 309] on button "Plus de détails" at bounding box center [534, 305] width 64 height 13
